Goal: Task Accomplishment & Management: Manage account settings

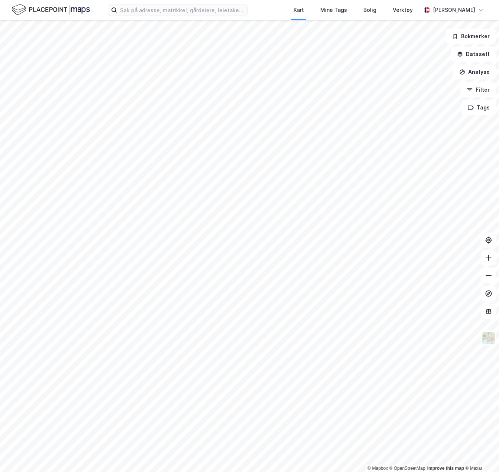
click at [446, 12] on div "[PERSON_NAME]" at bounding box center [453, 10] width 42 height 9
click at [444, 13] on div "[PERSON_NAME]" at bounding box center [453, 10] width 42 height 9
click at [67, 11] on img at bounding box center [51, 9] width 78 height 13
click at [482, 12] on icon at bounding box center [481, 10] width 6 height 6
click at [428, 43] on div "Logg ut" at bounding box center [438, 46] width 97 height 18
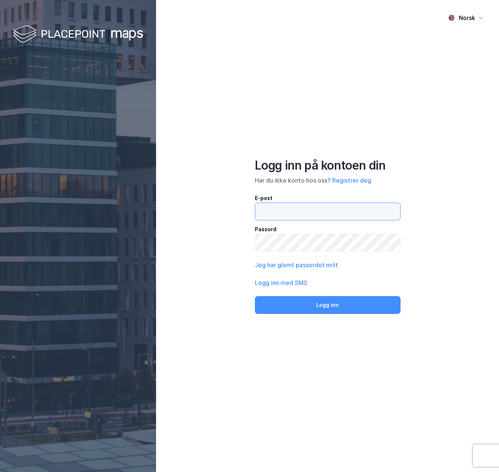
type input "[PERSON_NAME][EMAIL_ADDRESS][DOMAIN_NAME]"
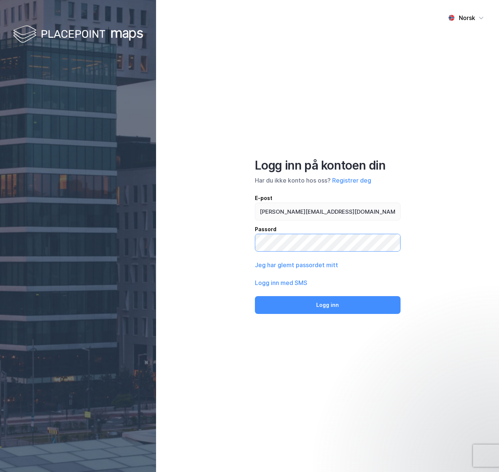
click at [254, 243] on div "Norsk Logg inn på kontoen din Har du ikke konto hos oss? Registrer deg E-post […" at bounding box center [327, 236] width 343 height 472
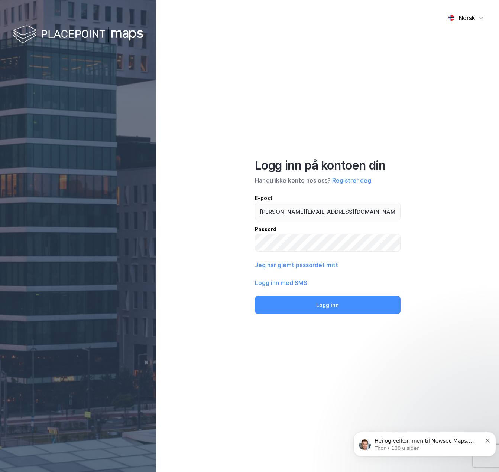
click at [318, 308] on button "Logg inn" at bounding box center [328, 305] width 146 height 18
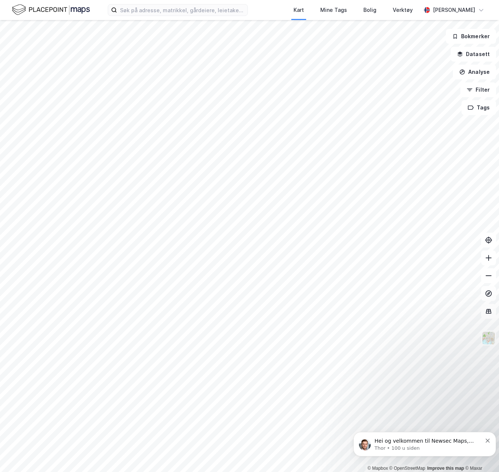
click at [485, 442] on icon "Dismiss notification" at bounding box center [487, 441] width 4 height 4
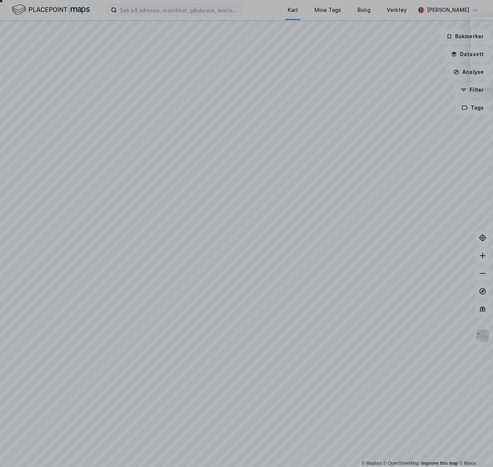
click at [457, 14] on div at bounding box center [246, 14] width 493 height 29
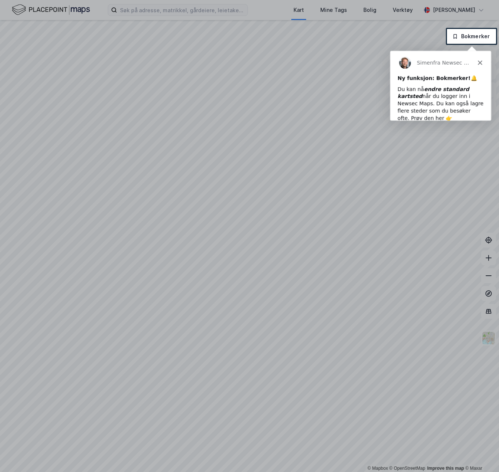
click at [479, 60] on icon "Lukk" at bounding box center [479, 62] width 4 height 4
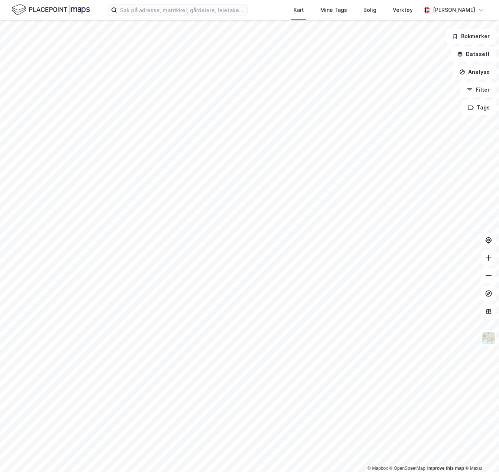
click at [466, 17] on div "[PERSON_NAME]" at bounding box center [454, 10] width 66 height 15
click at [408, 16] on div "Verktøy" at bounding box center [402, 9] width 25 height 13
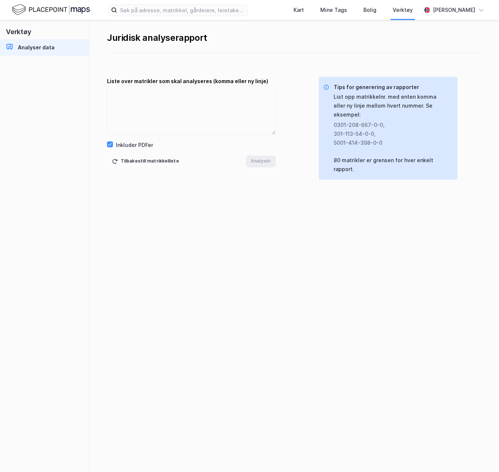
click at [442, 7] on div "[PERSON_NAME]" at bounding box center [453, 10] width 42 height 9
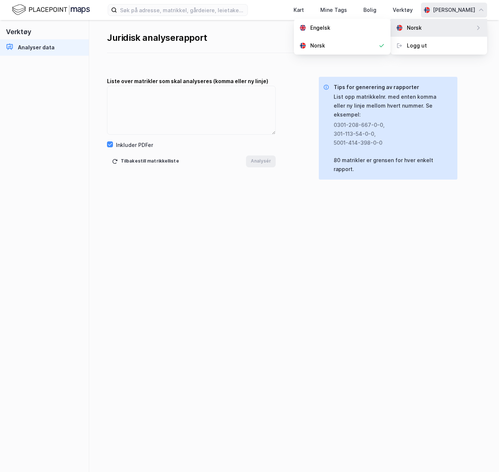
click at [420, 27] on div "Norsk" at bounding box center [413, 27] width 15 height 9
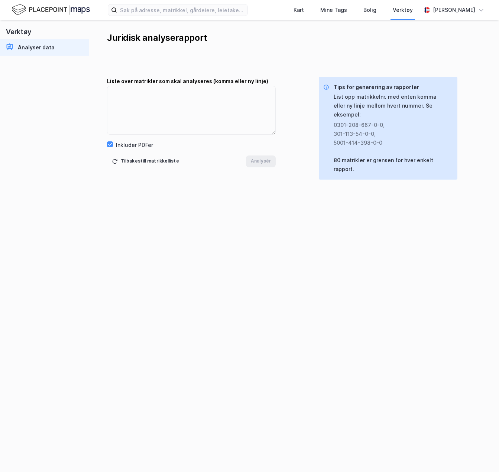
click at [54, 8] on img at bounding box center [51, 9] width 78 height 13
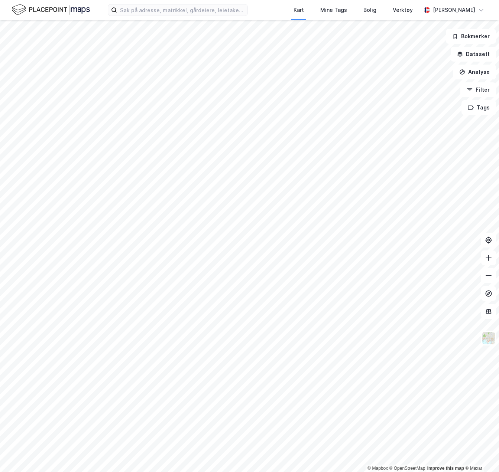
click at [366, 10] on div "Bolig" at bounding box center [369, 10] width 13 height 9
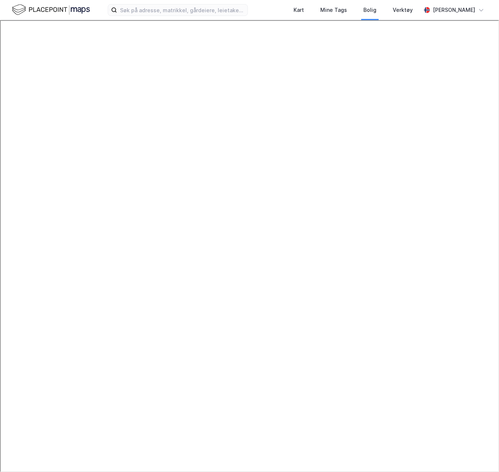
click at [401, 10] on div "Verktøy" at bounding box center [402, 10] width 20 height 9
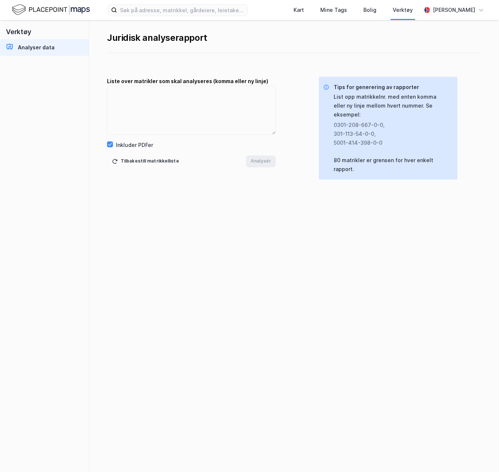
click at [445, 9] on div "[PERSON_NAME]" at bounding box center [453, 10] width 42 height 9
click at [412, 42] on div "Logg ut" at bounding box center [416, 45] width 20 height 9
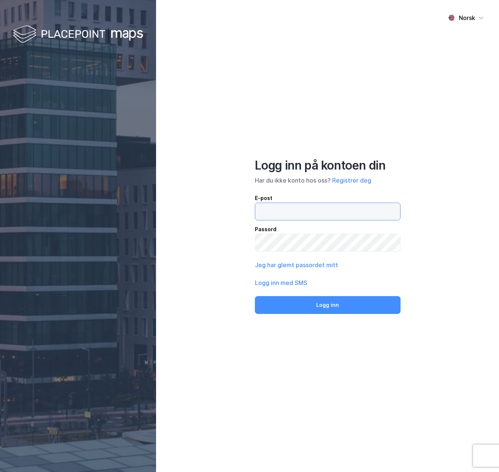
type input "t.karlsen@haavind.no"
click at [287, 265] on button "Jeg har glemt passordet mitt" at bounding box center [296, 265] width 83 height 9
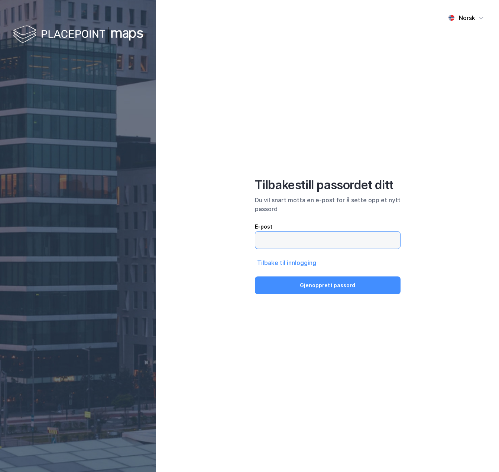
click at [292, 245] on input "email" at bounding box center [327, 240] width 145 height 17
type input "[PERSON_NAME][EMAIL_ADDRESS][PERSON_NAME][DOMAIN_NAME]"
click at [323, 275] on div "E-post t.karlsen@haavind.no Tilbake til innlogging Gjenopprett passord" at bounding box center [328, 258] width 146 height 72
click at [325, 293] on button "Gjenopprett passord" at bounding box center [328, 286] width 146 height 18
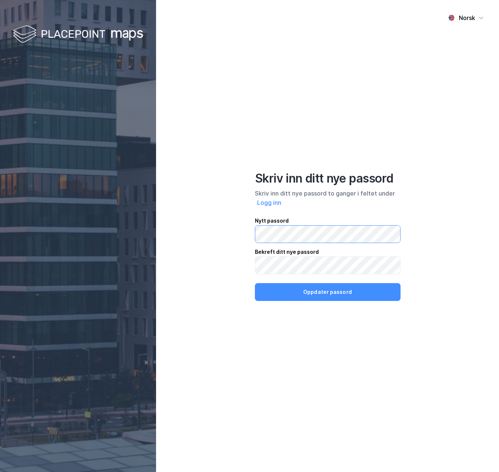
click at [254, 233] on div "Norsk Skriv inn ditt nye passord Skriv inn ditt nye passord to ganger i feltet …" at bounding box center [327, 236] width 343 height 472
click at [442, 158] on div "Norsk Skriv inn ditt nye passord Skriv inn ditt nye passord to ganger i feltet …" at bounding box center [327, 236] width 343 height 472
click at [330, 292] on button "Oppdater passord" at bounding box center [328, 292] width 146 height 18
